Goal: Task Accomplishment & Management: Use online tool/utility

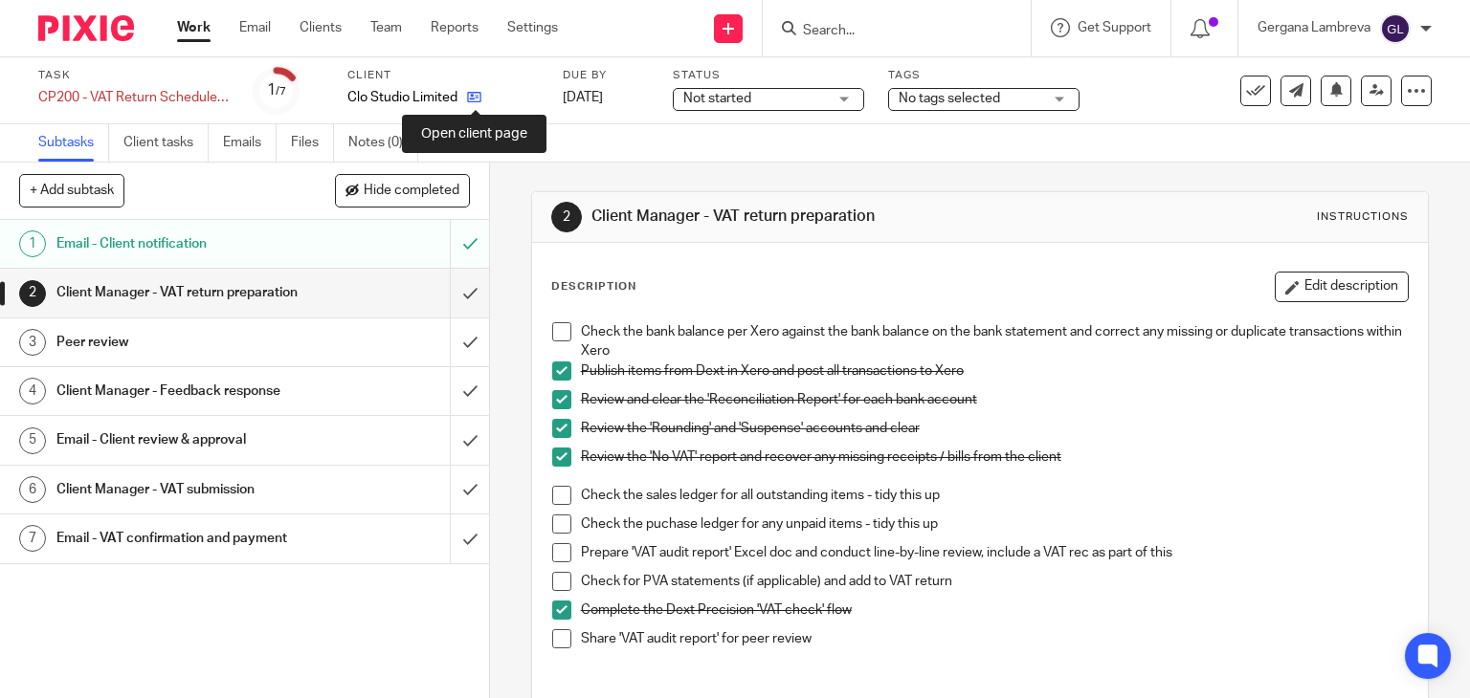
click at [471, 95] on icon at bounding box center [474, 97] width 14 height 14
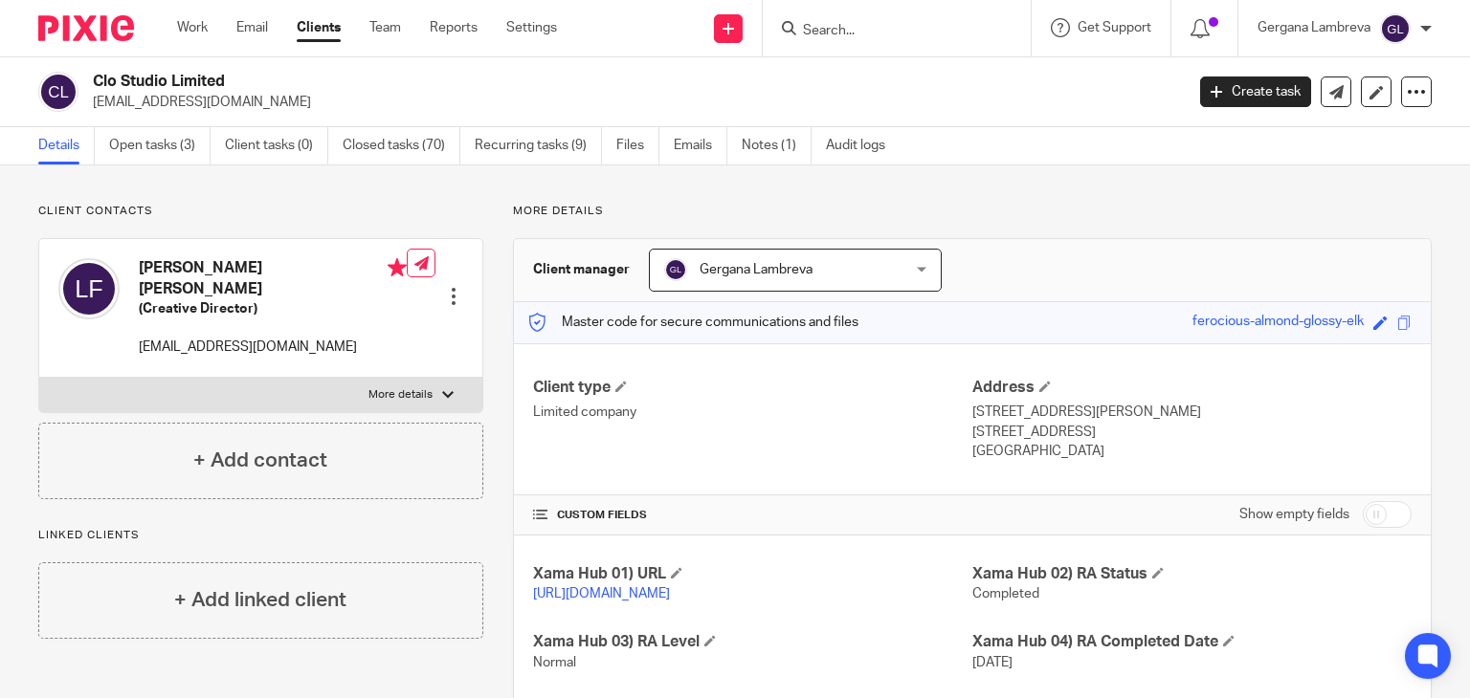
scroll to position [413, 0]
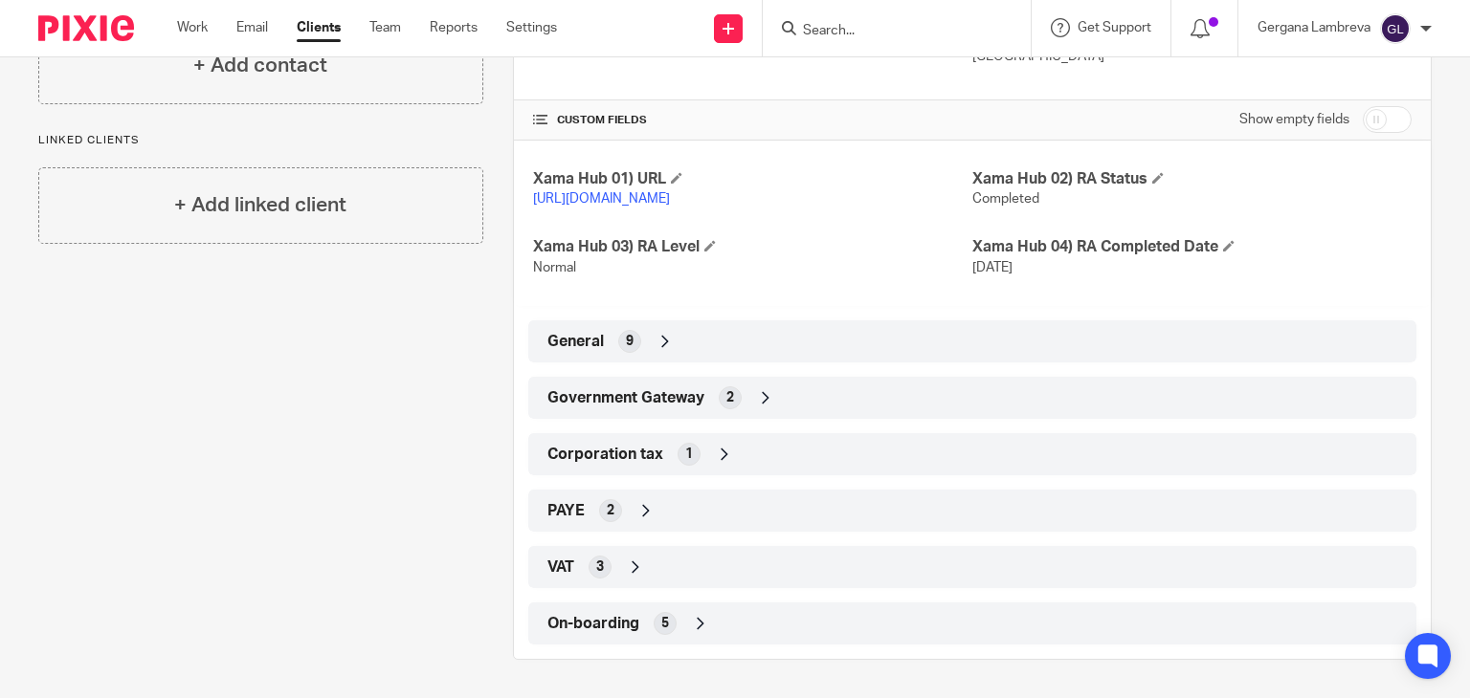
click at [637, 400] on span "Government Gateway" at bounding box center [625, 398] width 157 height 20
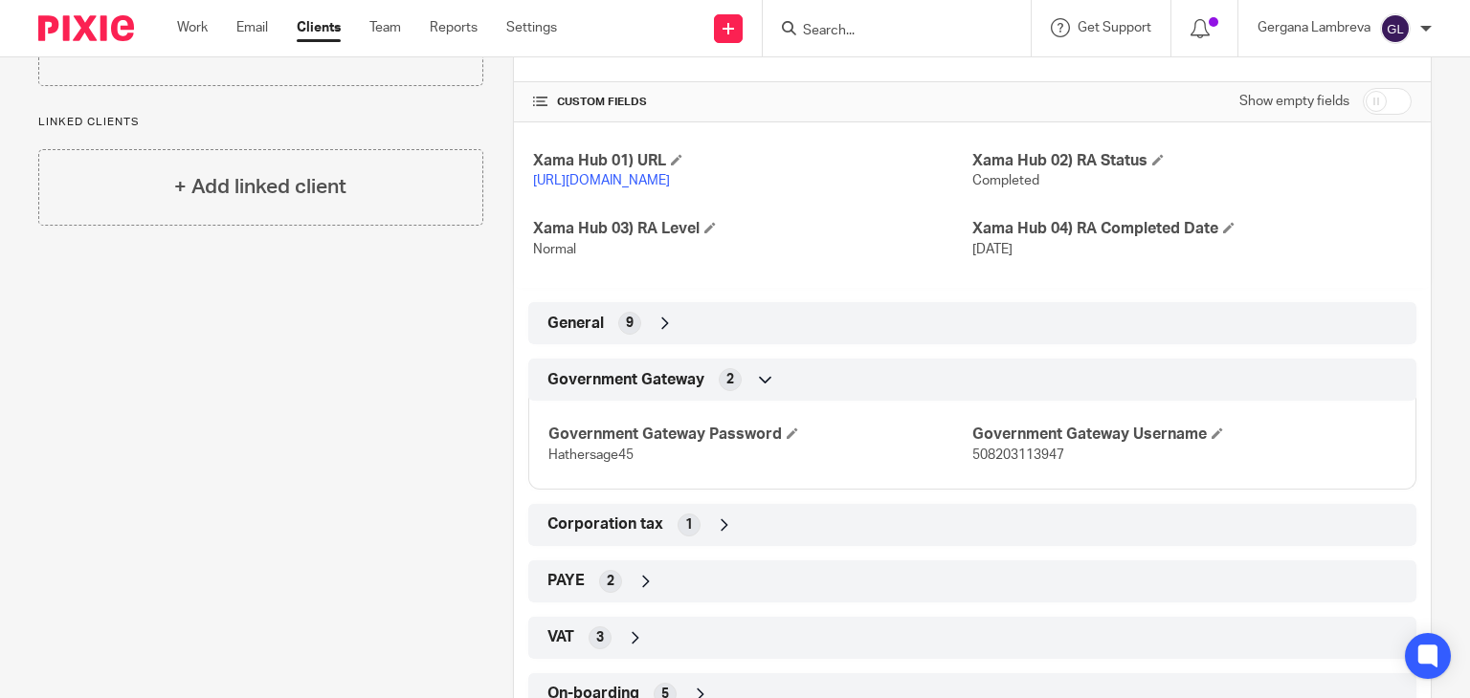
click at [989, 462] on span "508203113947" at bounding box center [1018, 455] width 92 height 13
copy span "508203113947"
click at [608, 462] on span "Hathersage45" at bounding box center [590, 455] width 85 height 13
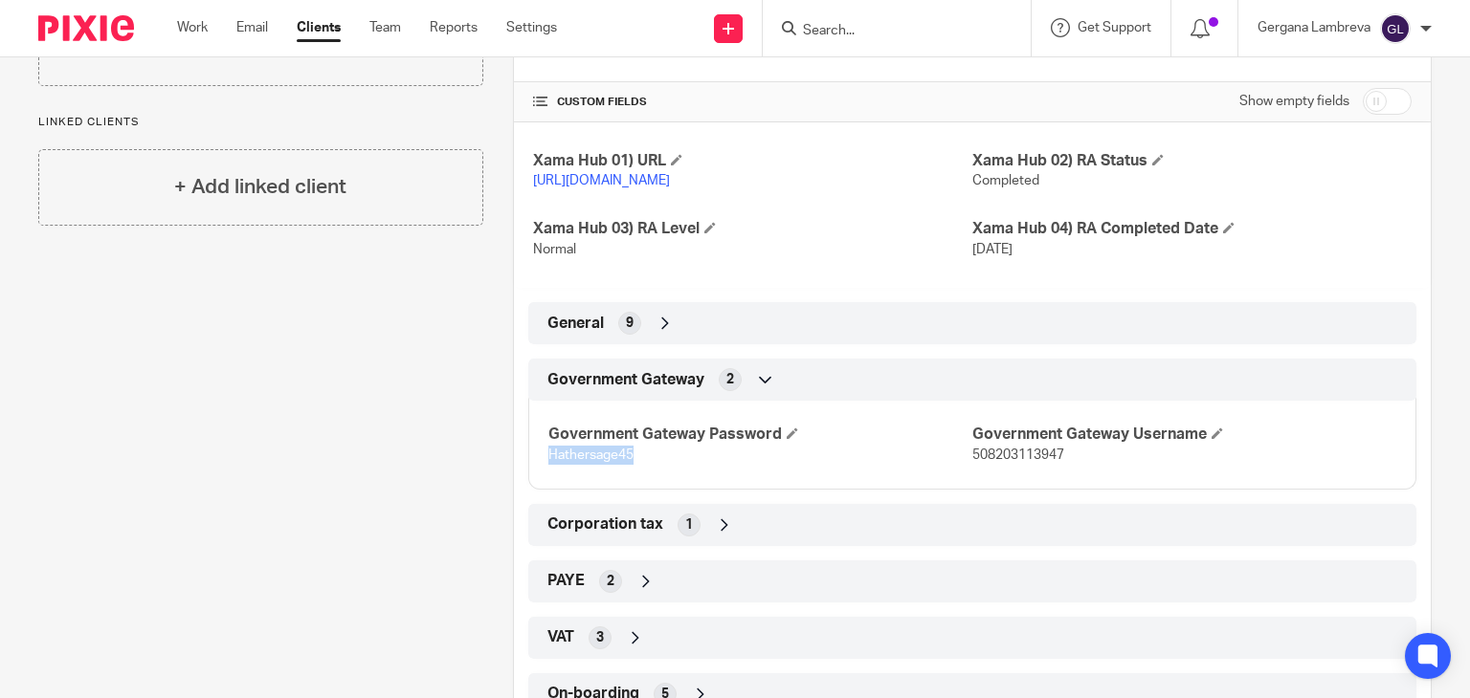
copy span "Hathersage45"
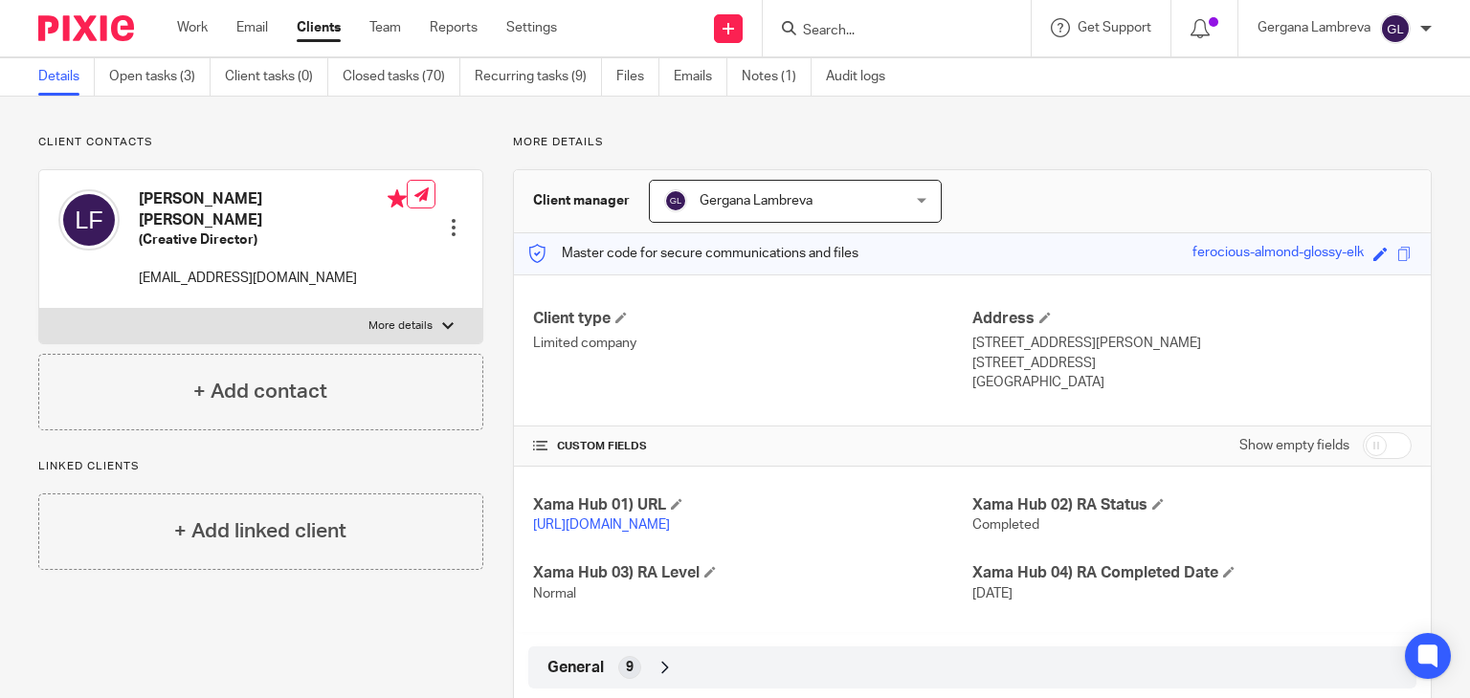
scroll to position [0, 0]
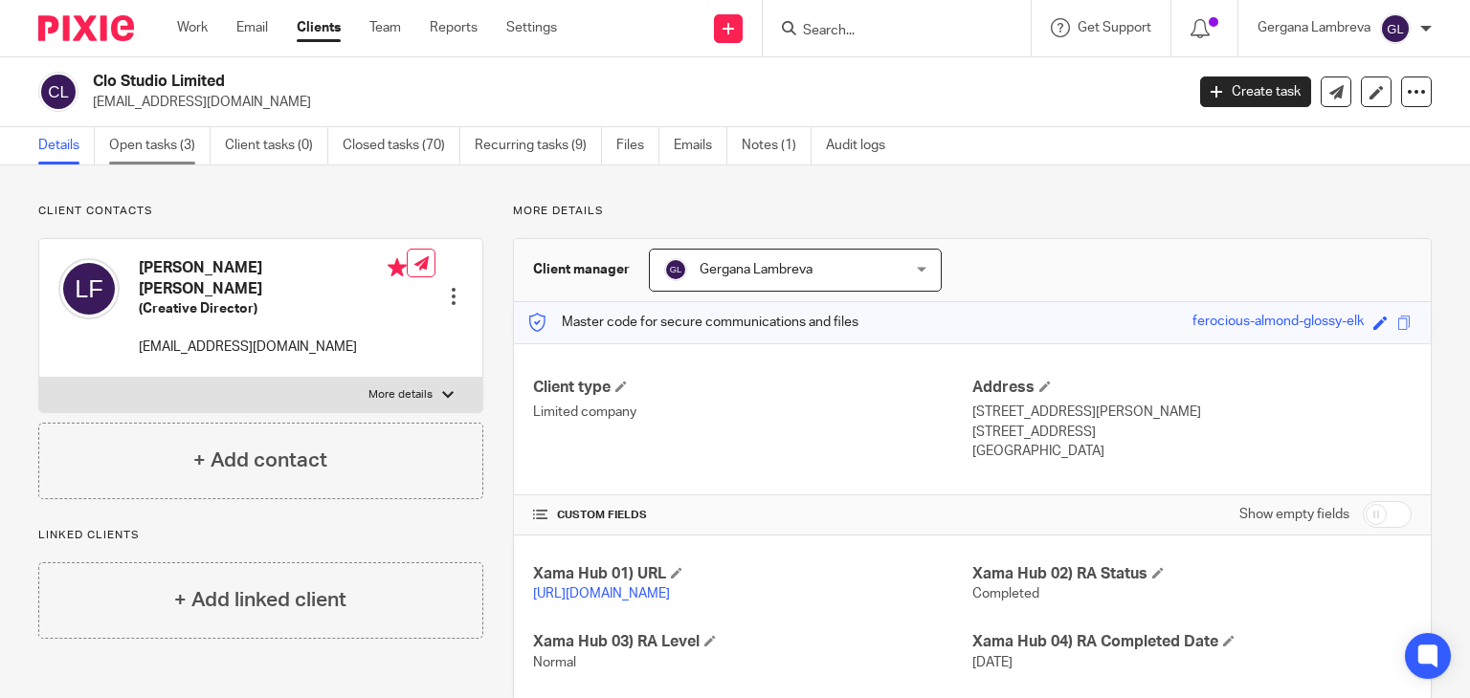
click at [142, 131] on link "Open tasks (3)" at bounding box center [159, 145] width 101 height 37
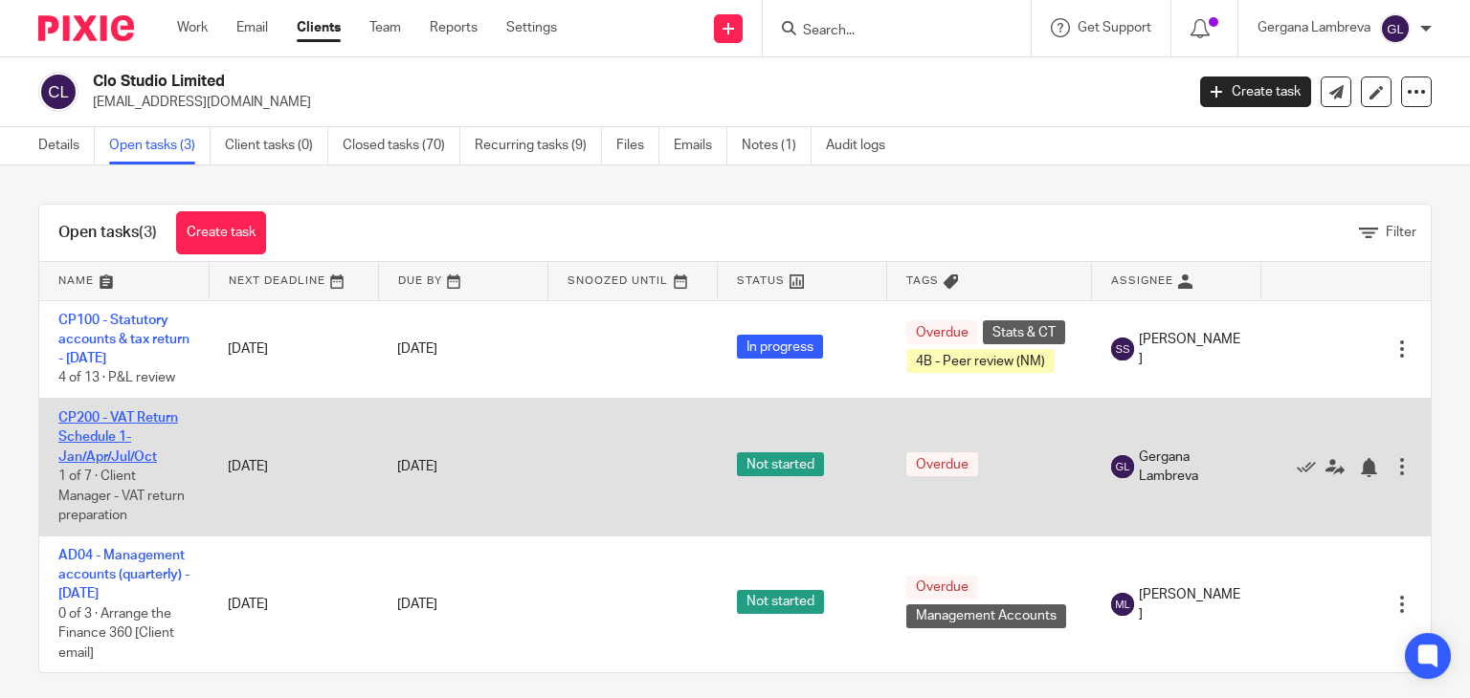
click at [142, 433] on link "CP200 - VAT Return Schedule 1- Jan/Apr/Jul/Oct" at bounding box center [118, 437] width 120 height 53
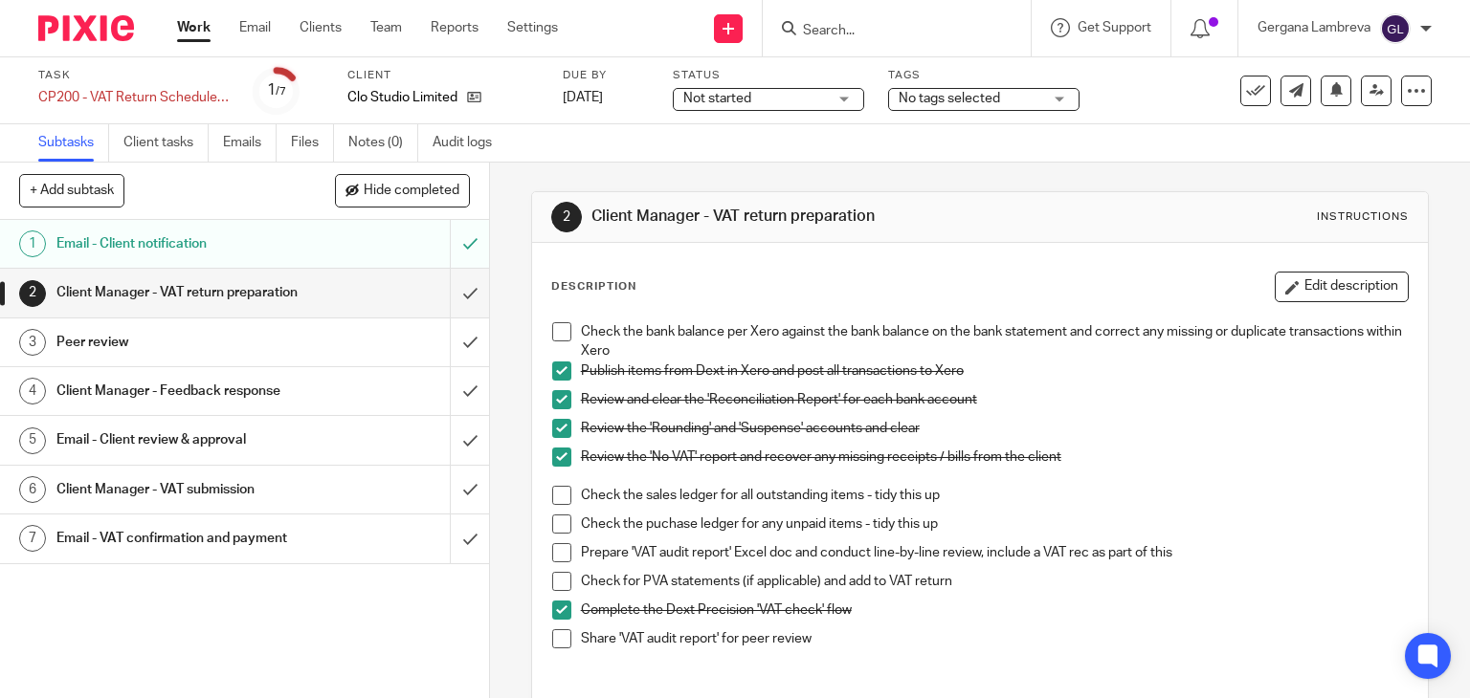
click at [559, 579] on span at bounding box center [561, 581] width 19 height 19
